Goal: Information Seeking & Learning: Compare options

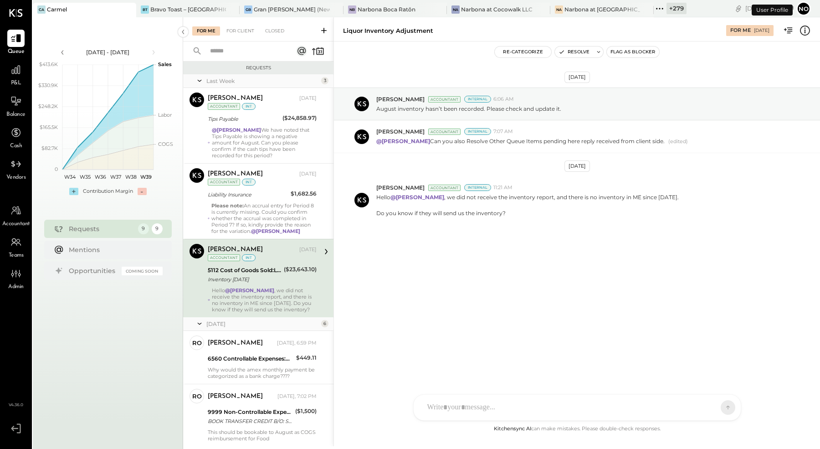
scroll to position [22, 0]
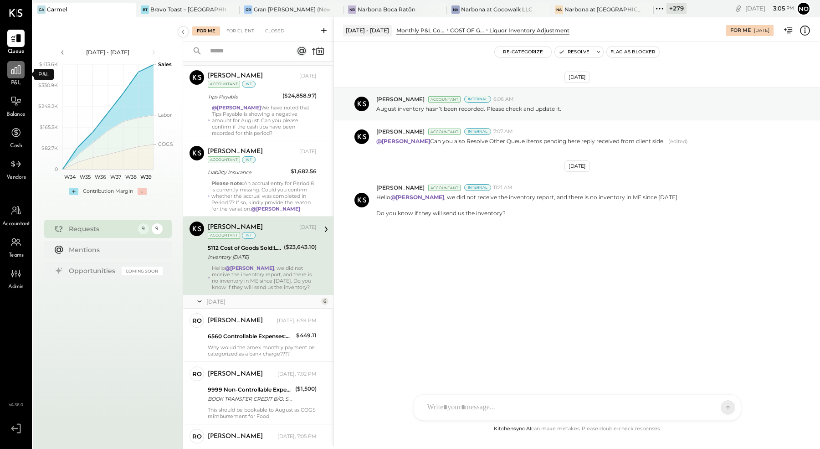
click at [14, 71] on icon at bounding box center [15, 69] width 9 height 9
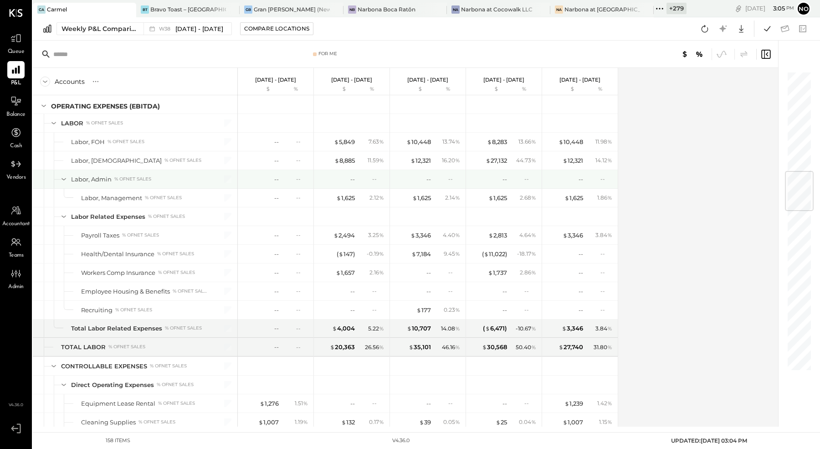
scroll to position [824, 0]
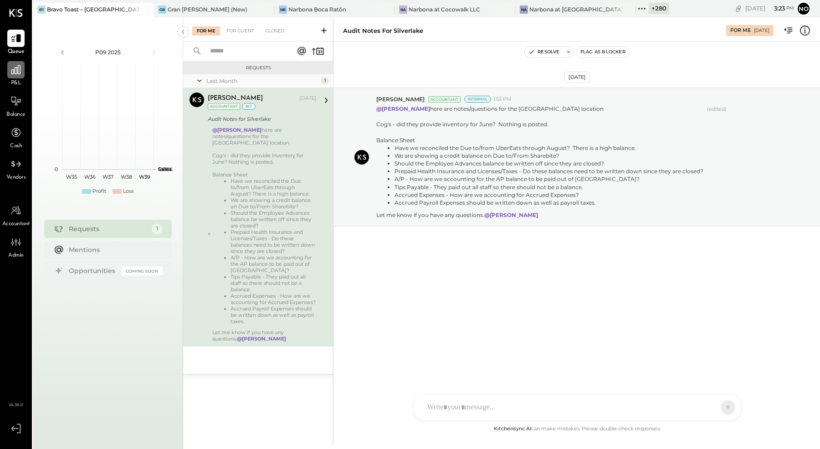
click at [11, 69] on icon at bounding box center [16, 70] width 12 height 12
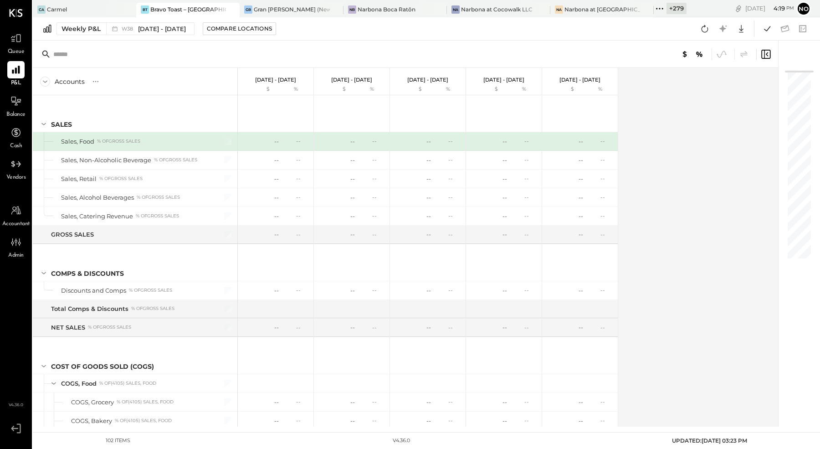
click at [654, 9] on icon at bounding box center [660, 9] width 12 height 12
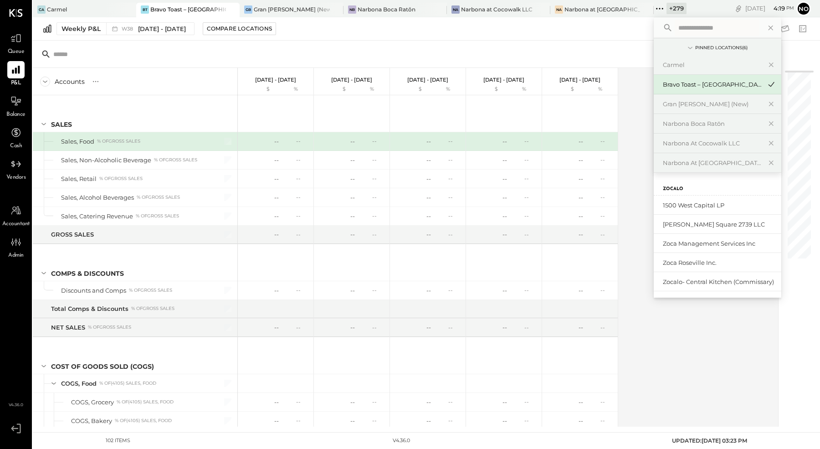
click at [675, 26] on input "text" at bounding box center [717, 28] width 85 height 16
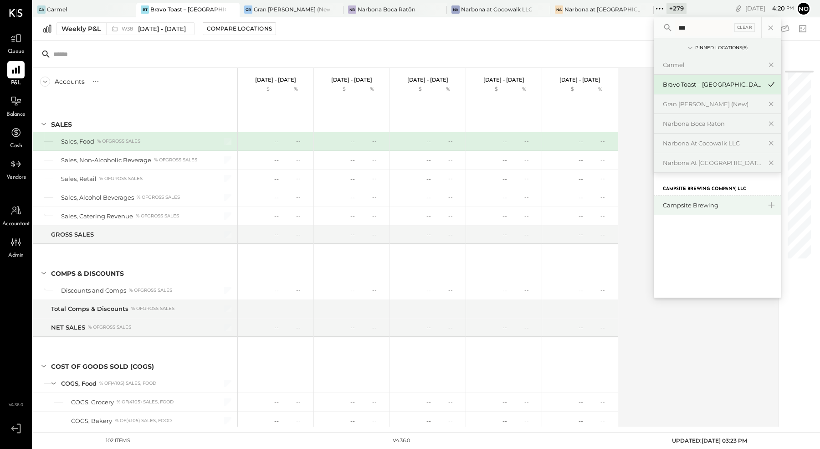
type input "***"
click at [663, 203] on div "Campsite Brewing" at bounding box center [712, 205] width 98 height 9
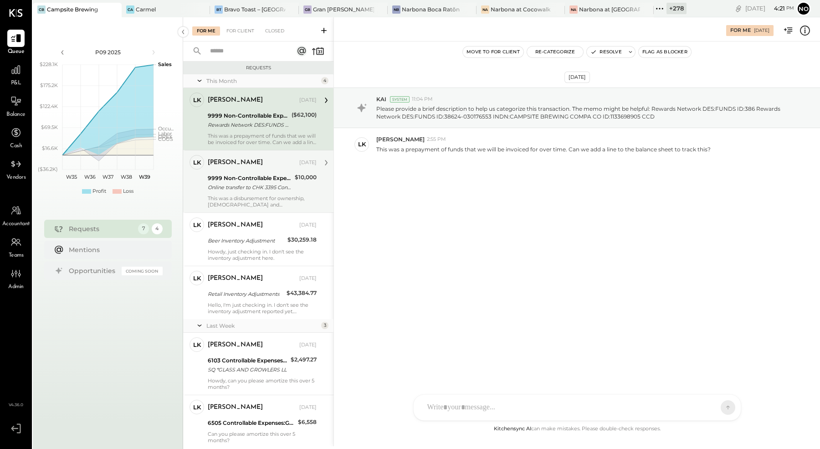
click at [241, 197] on div "This was a disbursement for ownership, Christian and Kate" at bounding box center [262, 201] width 109 height 13
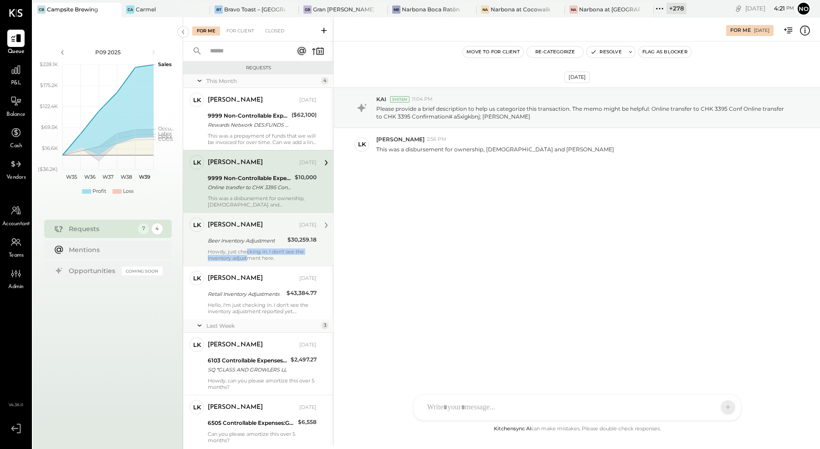
click at [247, 253] on div "Howdy, just checking in. I don't see the inventory adjustment here." at bounding box center [262, 254] width 109 height 13
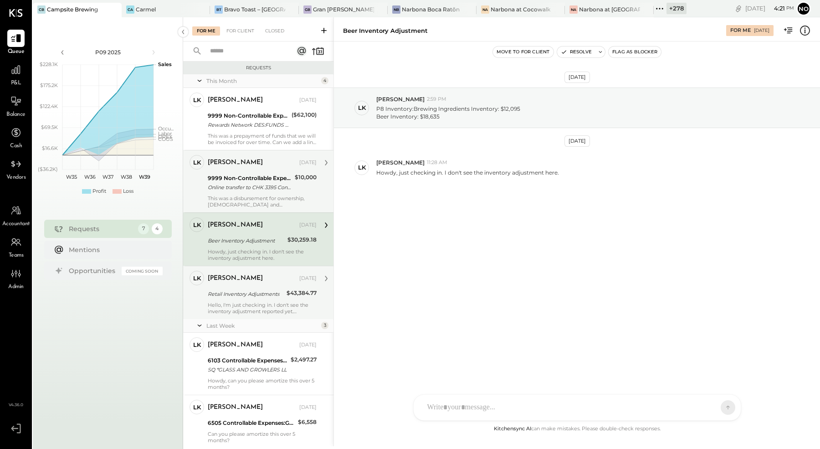
click at [245, 291] on div "Retail Inventory Adjustments" at bounding box center [246, 293] width 76 height 9
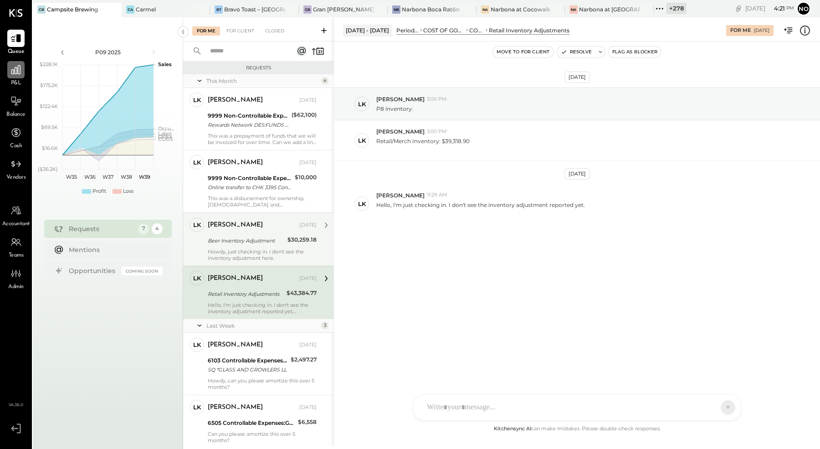
click at [17, 75] on div at bounding box center [15, 69] width 17 height 17
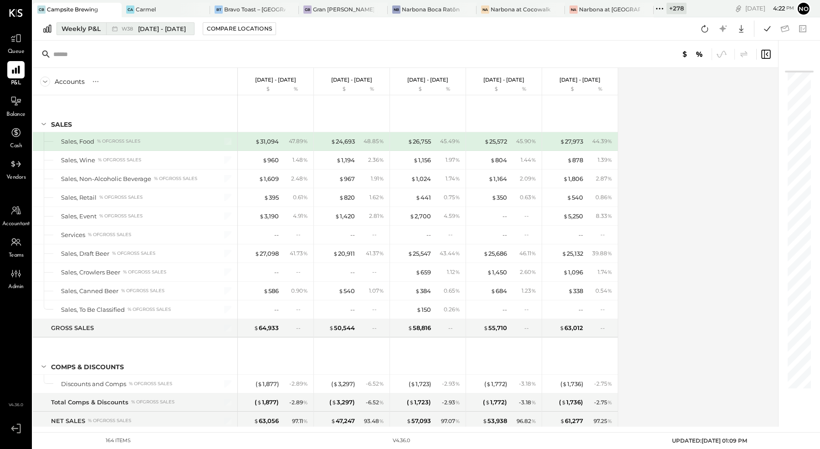
click at [85, 30] on div "Weekly P&L" at bounding box center [81, 28] width 39 height 9
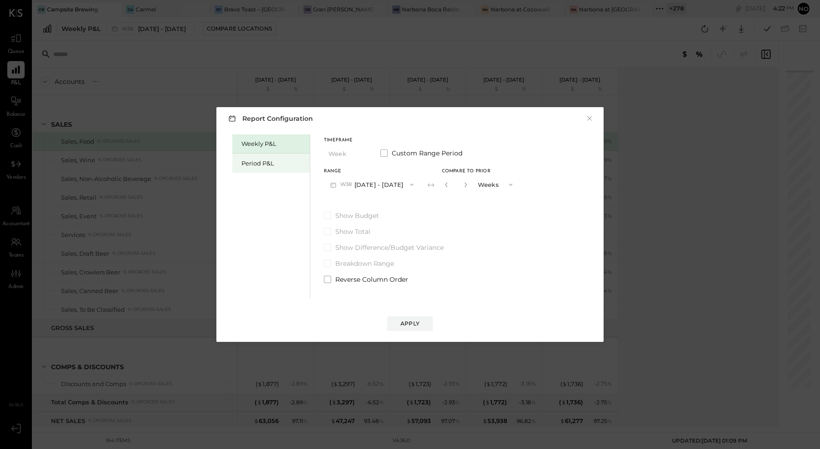
click at [265, 162] on div "Period P&L" at bounding box center [273, 163] width 64 height 9
click at [399, 185] on button "P09 Aug 25 - Sep 28, 2025" at bounding box center [371, 184] width 95 height 17
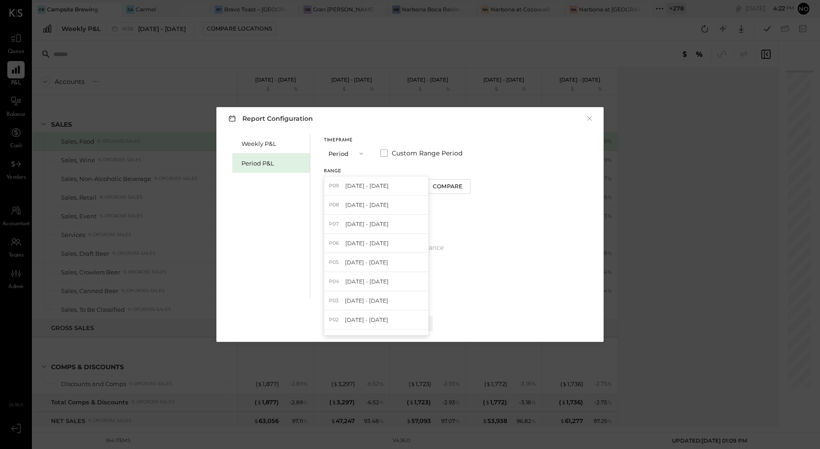
click at [389, 184] on span "Aug 25 - Sep 28, 2025" at bounding box center [366, 186] width 43 height 8
click at [471, 181] on button "Compare" at bounding box center [448, 186] width 46 height 15
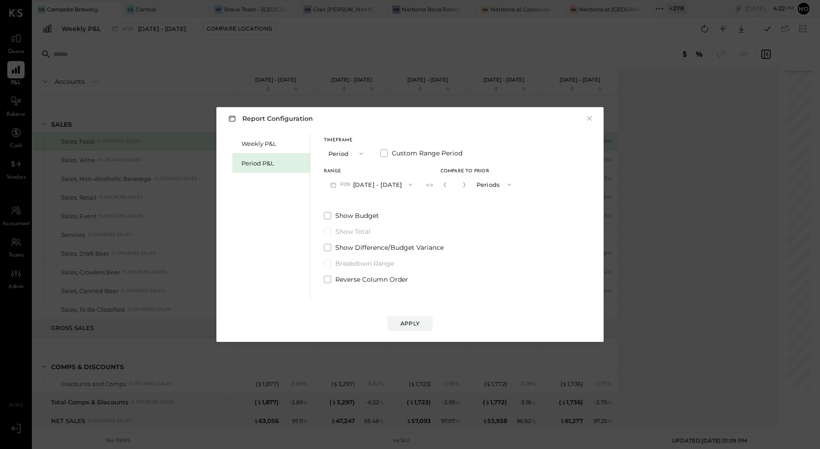
click at [468, 185] on button "button" at bounding box center [464, 184] width 7 height 10
click at [467, 185] on icon "button" at bounding box center [463, 184] width 5 height 5
type input "*"
click at [424, 322] on button "Apply" at bounding box center [410, 323] width 46 height 15
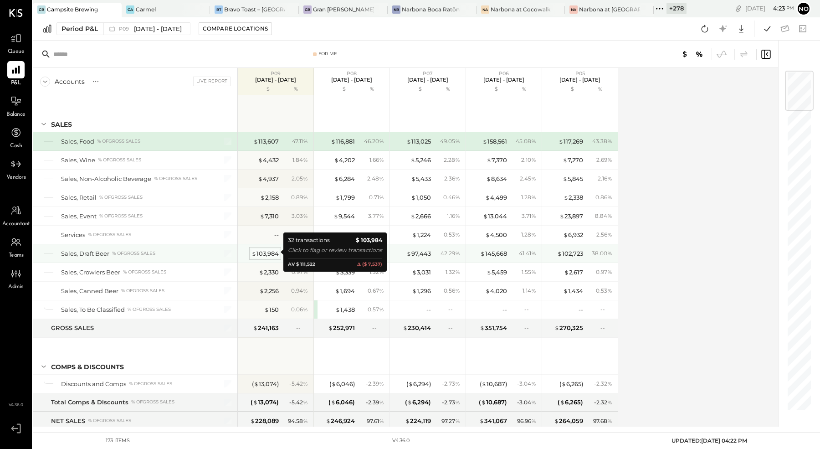
scroll to position [159, 0]
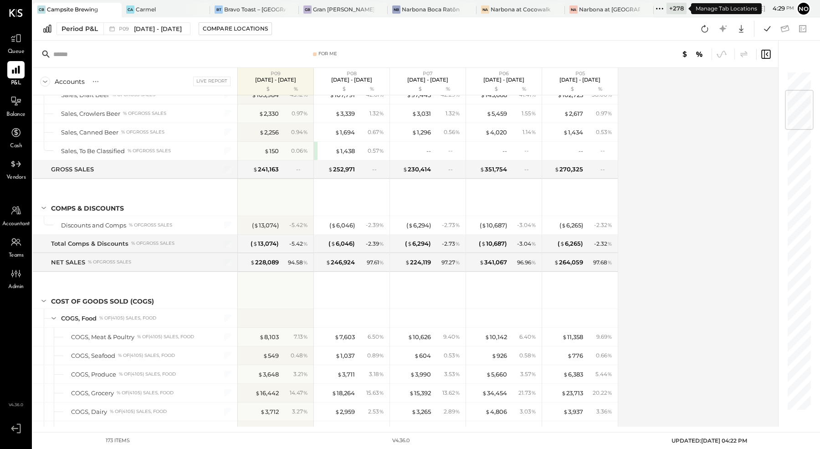
click at [657, 9] on icon at bounding box center [660, 9] width 12 height 12
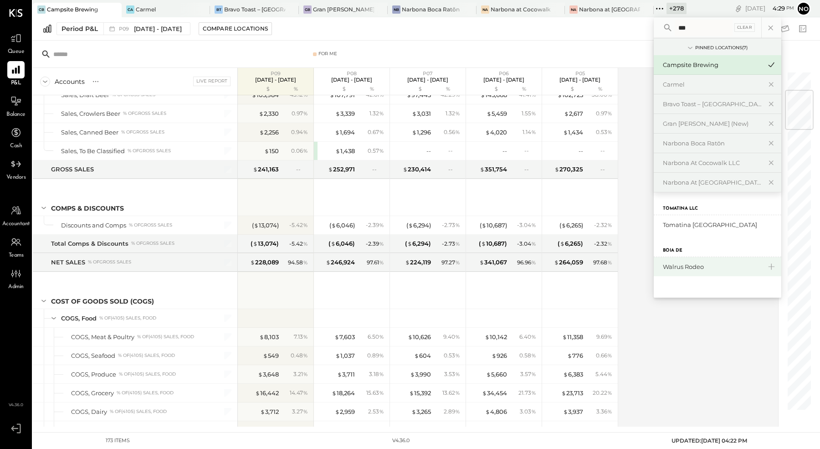
type input "***"
click at [697, 262] on div "Walrus Rodeo" at bounding box center [712, 266] width 98 height 9
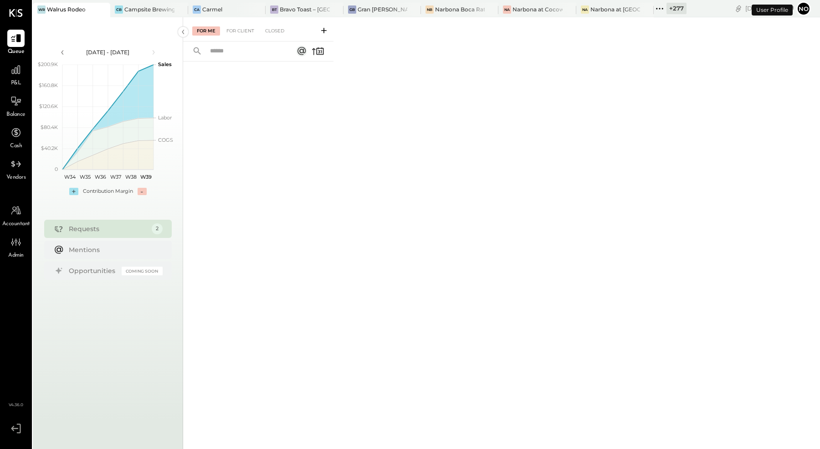
click at [14, 78] on div "P&L" at bounding box center [15, 74] width 17 height 26
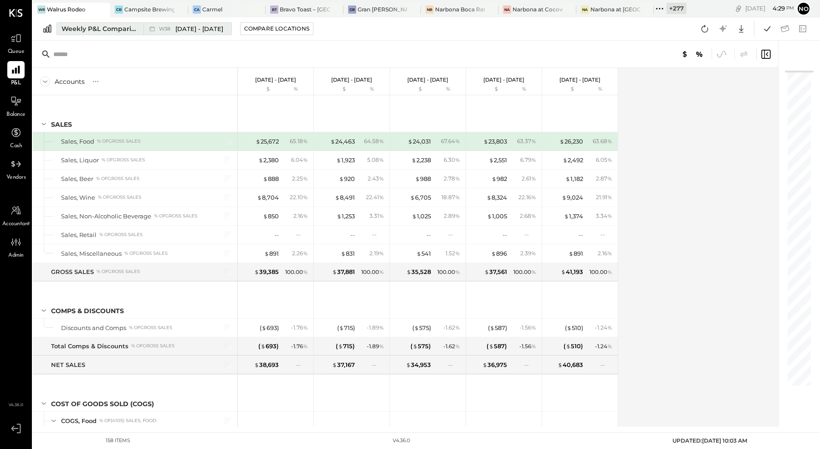
click at [96, 29] on div "Weekly P&L Comparison" at bounding box center [100, 28] width 77 height 9
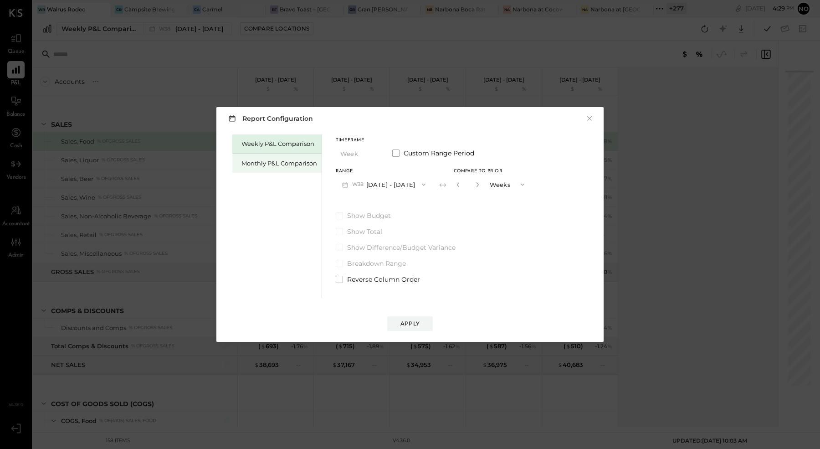
click at [256, 162] on div "Monthly P&L Comparison" at bounding box center [279, 163] width 76 height 9
click at [472, 183] on button "Compare" at bounding box center [461, 186] width 46 height 15
click at [476, 184] on icon "button" at bounding box center [477, 184] width 2 height 5
click at [475, 184] on icon "button" at bounding box center [477, 184] width 5 height 5
type input "*"
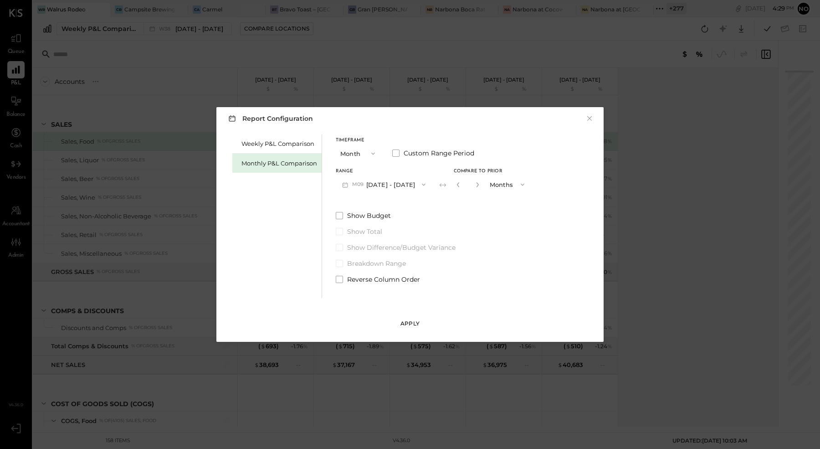
click at [412, 323] on div "Apply" at bounding box center [409, 323] width 19 height 8
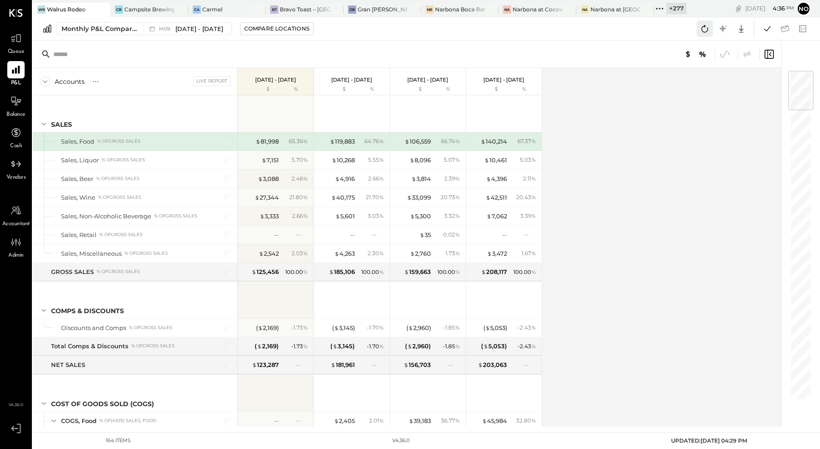
click at [703, 27] on icon at bounding box center [705, 29] width 12 height 12
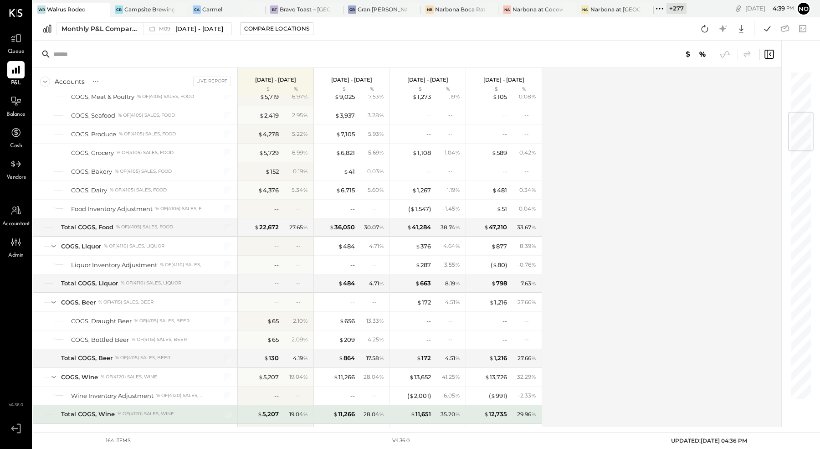
scroll to position [358, 0]
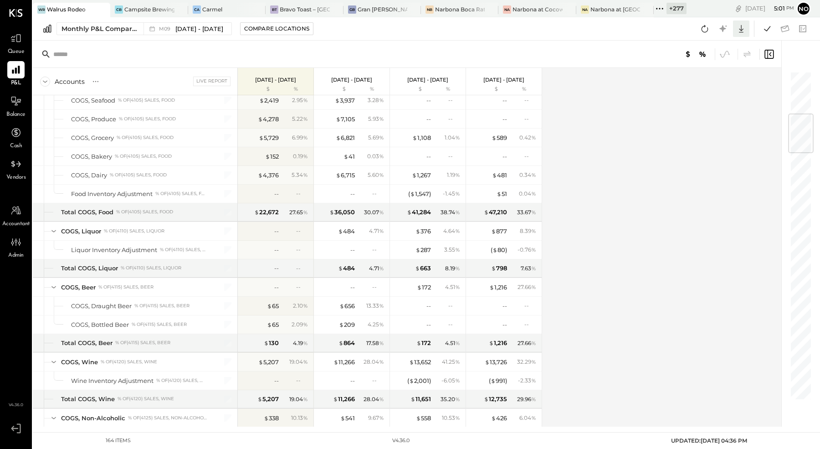
click at [743, 33] on icon at bounding box center [741, 29] width 12 height 12
click at [579, 70] on div "Accounts S % GL Live Report Sep 1 - 30, 2025 $ % Aug 1 - 31, 2025 $ % Jul 1 - 3…" at bounding box center [408, 247] width 750 height 359
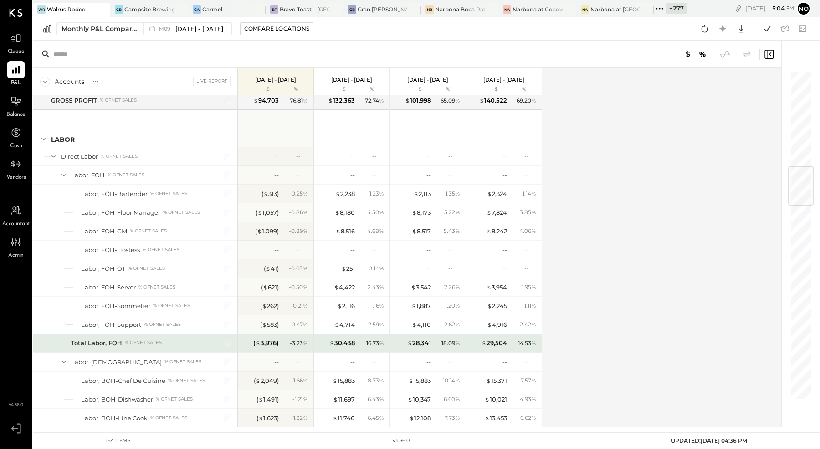
scroll to position [794, 0]
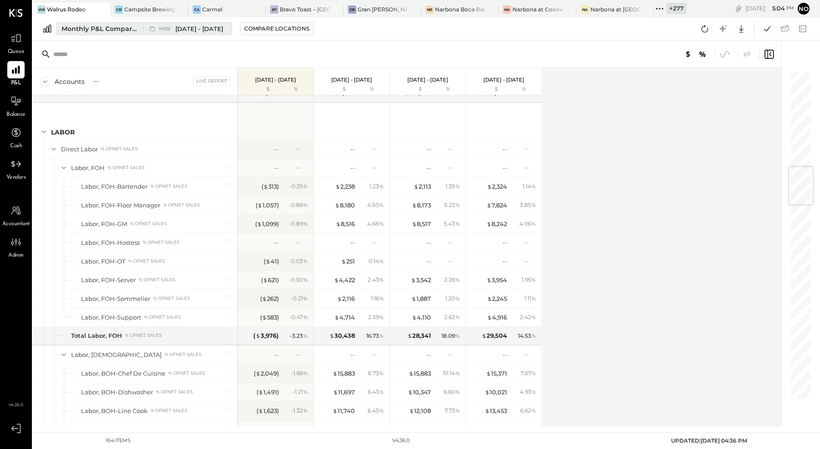
click at [100, 31] on div "Monthly P&L Comparison" at bounding box center [100, 28] width 77 height 9
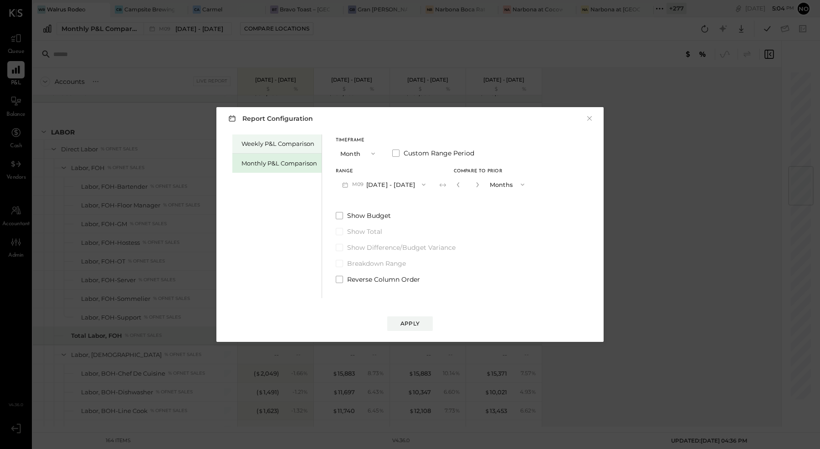
click at [267, 143] on div "Weekly P&L Comparison" at bounding box center [279, 143] width 76 height 9
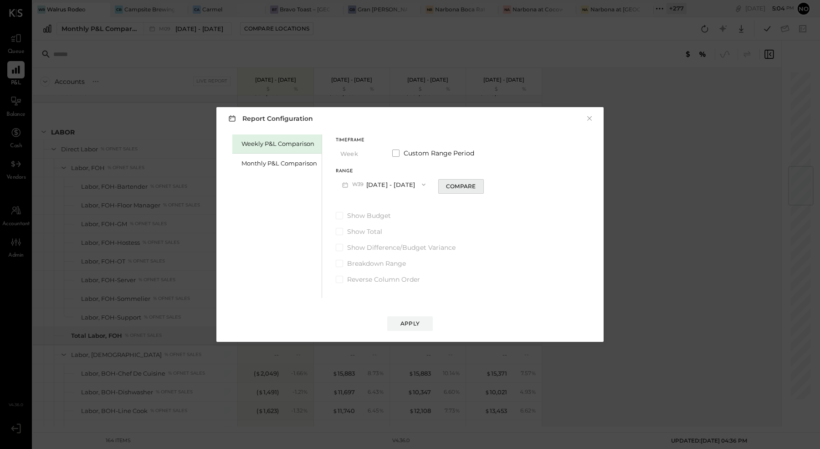
click at [460, 187] on div "Compare" at bounding box center [461, 186] width 30 height 8
click at [480, 184] on icon "button" at bounding box center [477, 184] width 5 height 5
type input "*"
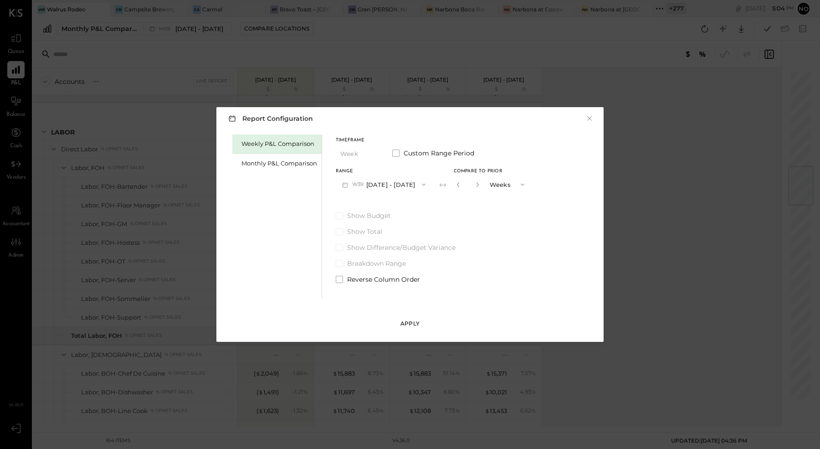
click at [421, 323] on button "Apply" at bounding box center [410, 323] width 46 height 15
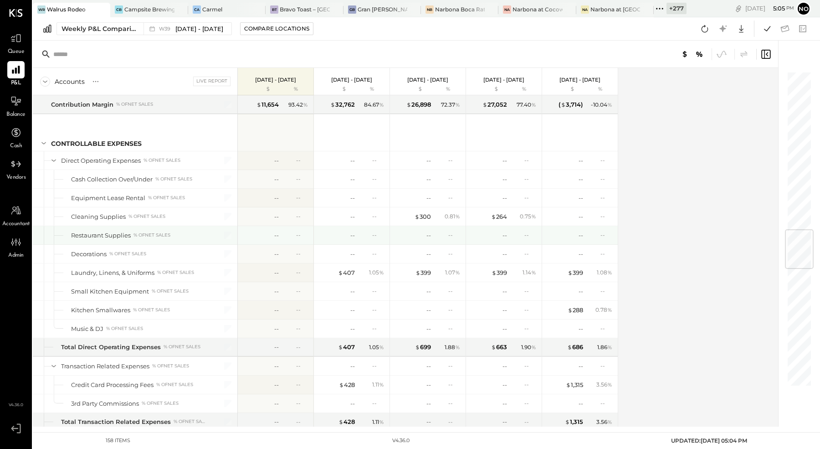
scroll to position [1331, 0]
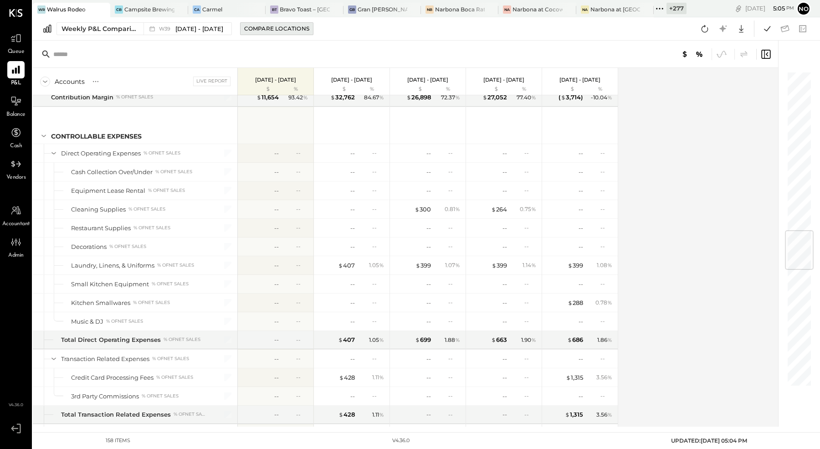
click at [258, 31] on div "Compare Locations" at bounding box center [276, 29] width 65 height 8
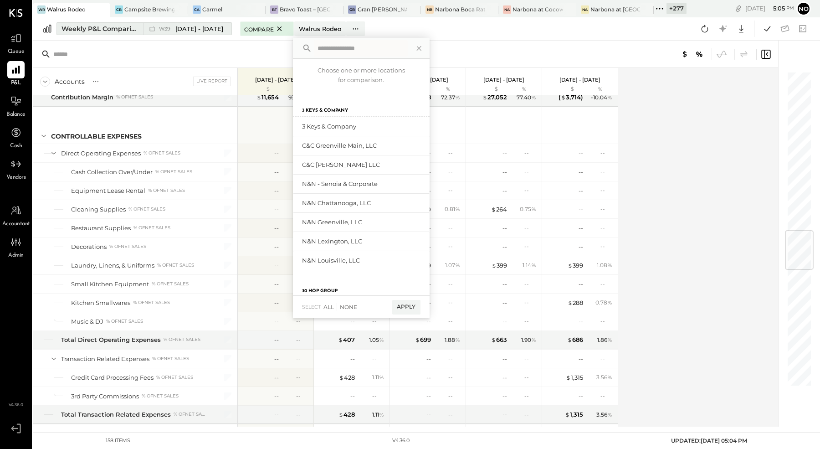
click at [168, 26] on span "W39" at bounding box center [166, 28] width 14 height 5
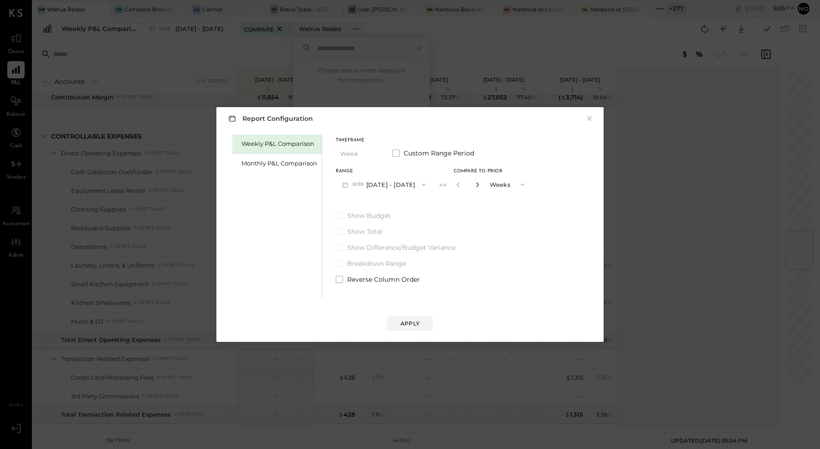
click at [478, 185] on icon "button" at bounding box center [477, 184] width 2 height 5
type input "*"
click at [420, 322] on button "Apply" at bounding box center [410, 323] width 46 height 15
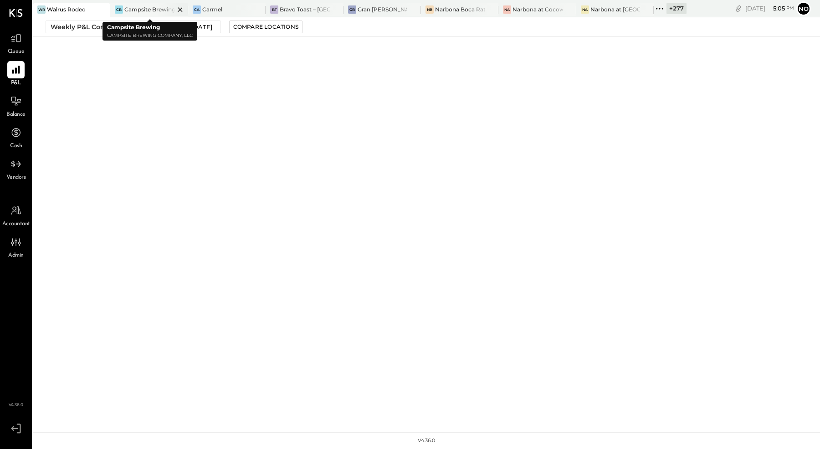
click at [149, 10] on div "Campsite Brewing" at bounding box center [149, 9] width 50 height 8
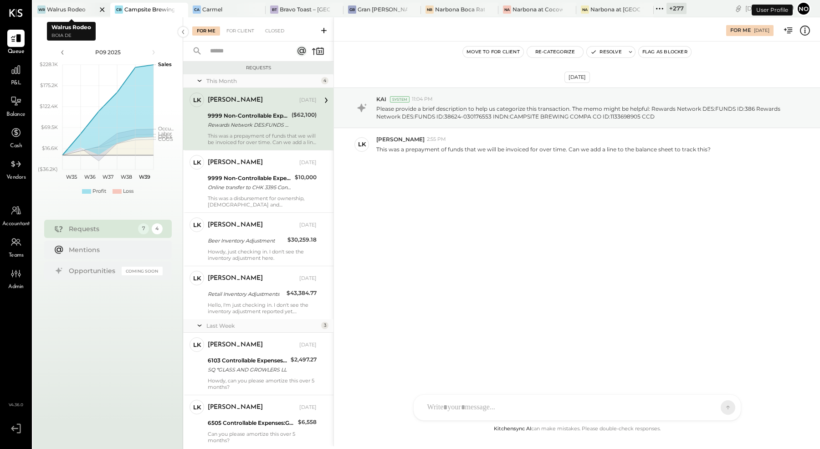
click at [80, 7] on div at bounding box center [94, 9] width 32 height 13
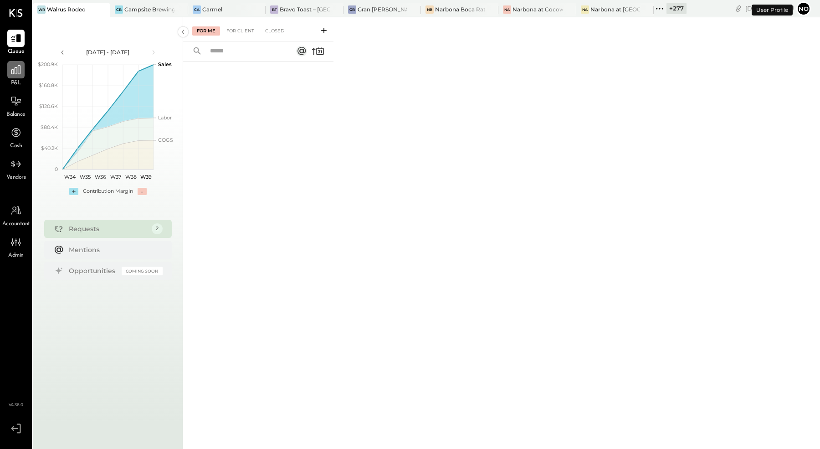
click at [16, 72] on icon at bounding box center [16, 70] width 12 height 12
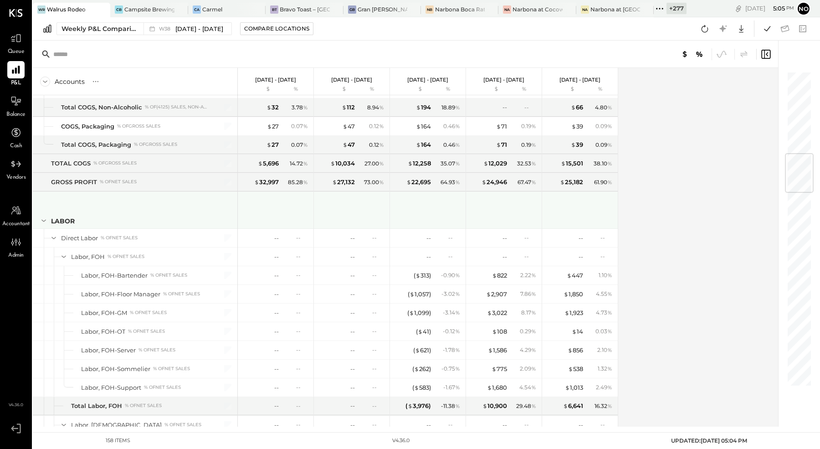
scroll to position [747, 0]
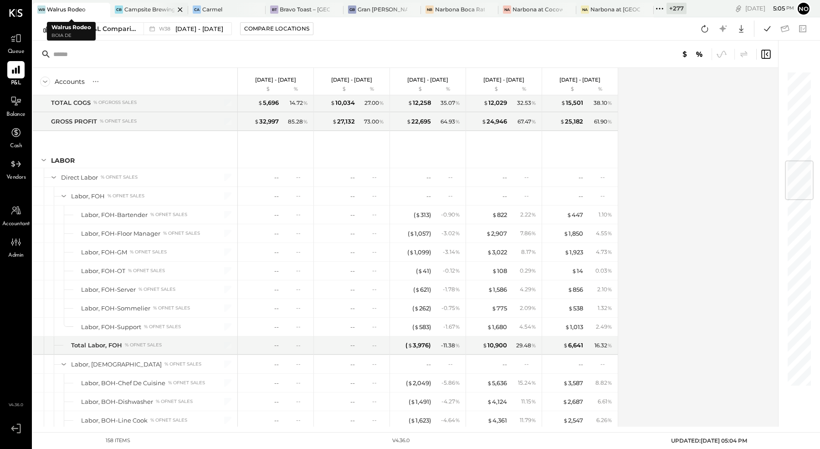
click at [139, 8] on div "Campsite Brewing" at bounding box center [149, 9] width 50 height 8
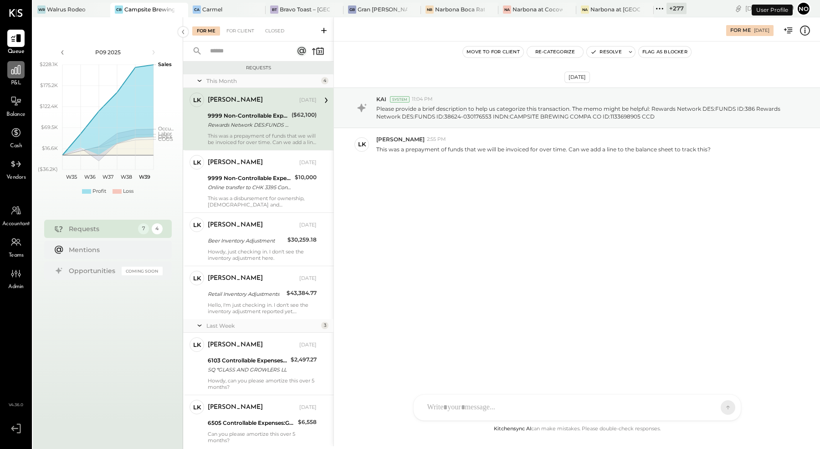
click at [14, 75] on icon at bounding box center [16, 70] width 12 height 12
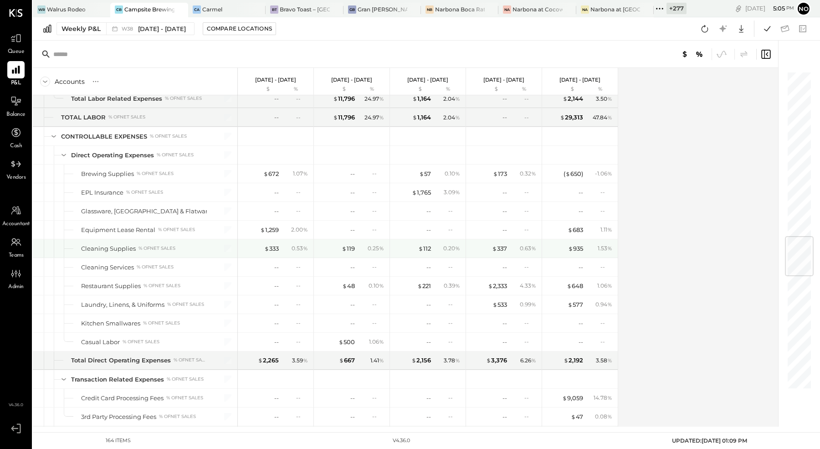
scroll to position [1389, 0]
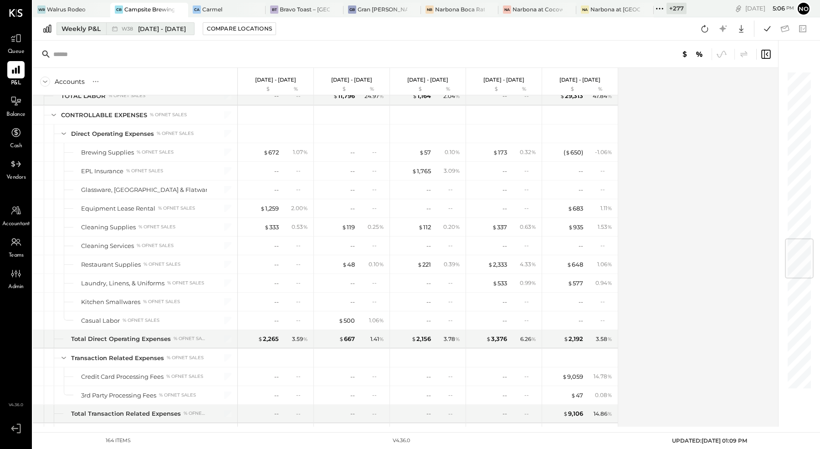
click at [141, 27] on span "[DATE] - [DATE]" at bounding box center [162, 29] width 48 height 9
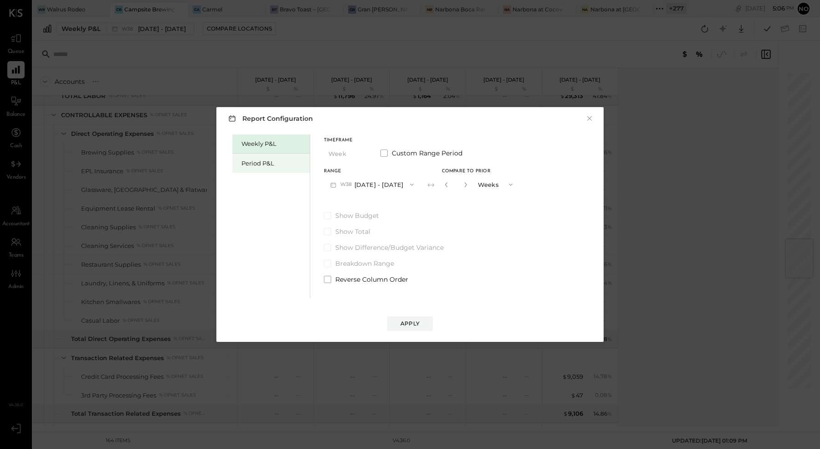
click at [252, 160] on div "Period P&L" at bounding box center [273, 163] width 64 height 9
click at [458, 185] on div "Compare" at bounding box center [448, 186] width 30 height 8
click at [467, 187] on icon "button" at bounding box center [463, 184] width 5 height 5
click at [467, 186] on icon "button" at bounding box center [463, 184] width 5 height 5
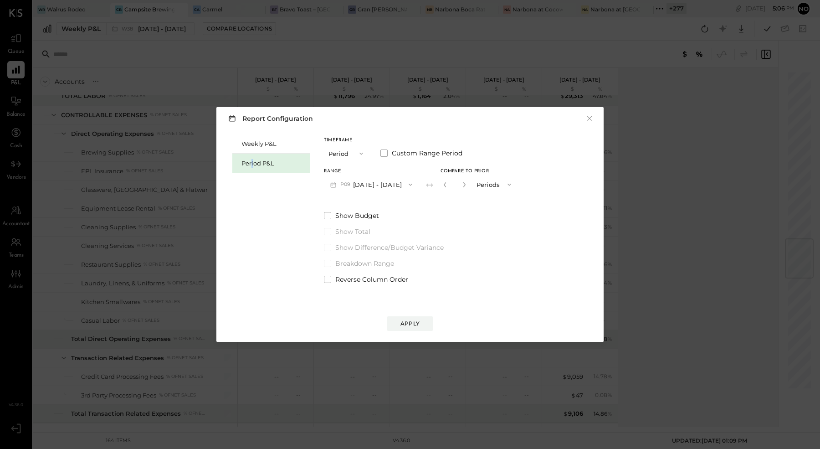
type input "*"
click at [411, 320] on div "Apply" at bounding box center [409, 323] width 19 height 8
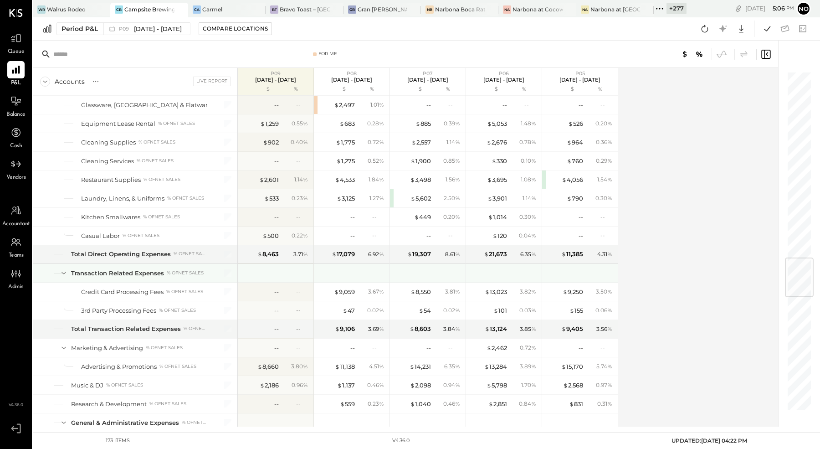
scroll to position [1605, 0]
